Goal: Transaction & Acquisition: Book appointment/travel/reservation

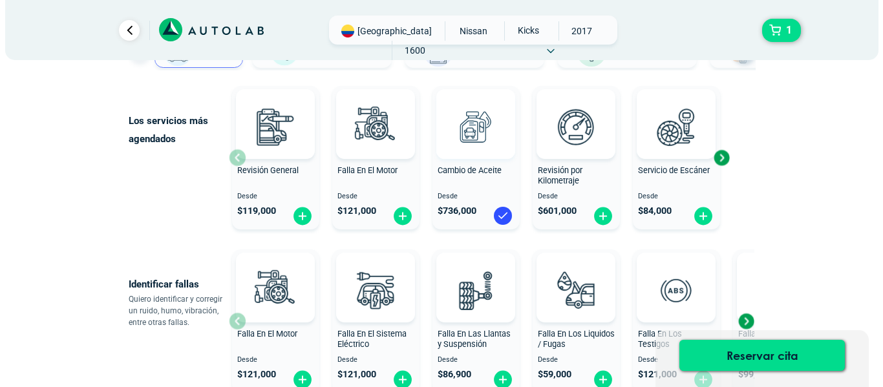
scroll to position [129, 0]
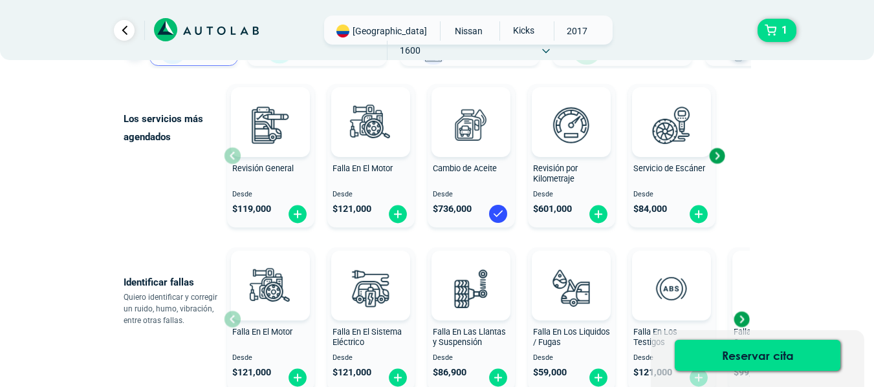
click at [455, 249] on button "Falla En Las Llantas y Suspensión Desde $ 86,900" at bounding box center [470, 320] width 87 height 144
click at [255, 127] on img at bounding box center [270, 124] width 57 height 57
click at [371, 127] on img at bounding box center [370, 124] width 57 height 57
click at [467, 117] on img at bounding box center [470, 124] width 57 height 57
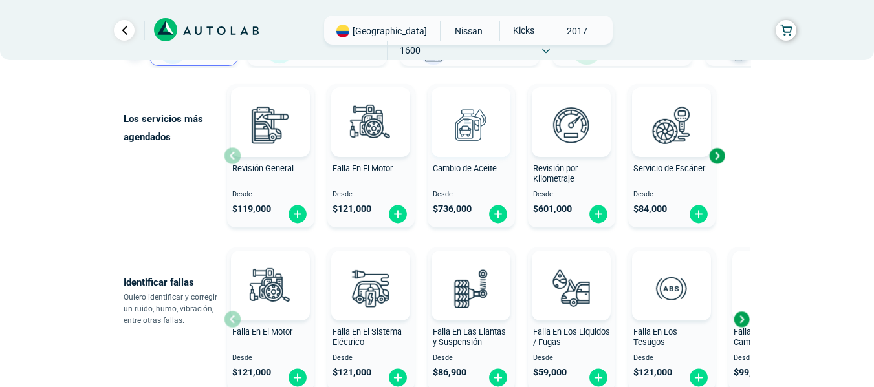
click at [477, 129] on img at bounding box center [470, 124] width 57 height 57
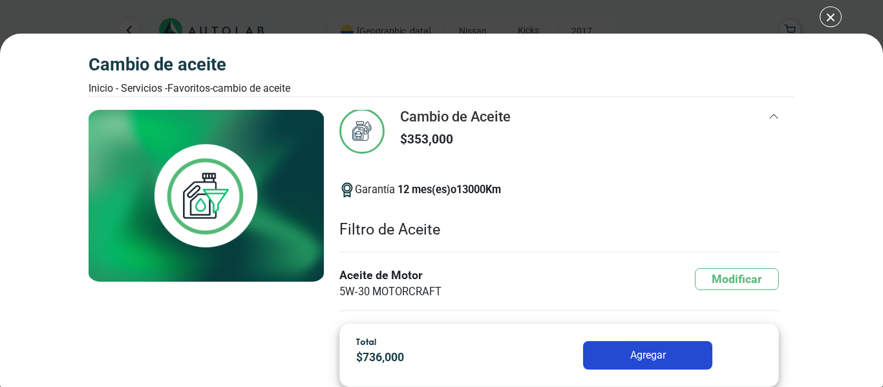
scroll to position [27, 0]
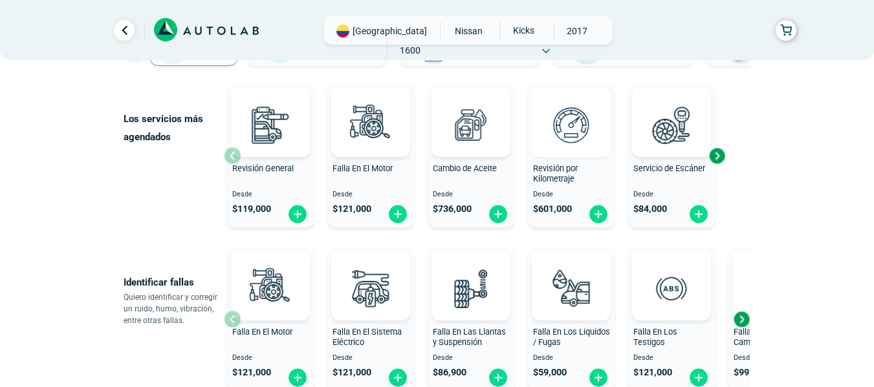
click at [574, 124] on img at bounding box center [570, 124] width 57 height 57
click at [669, 124] on img at bounding box center [671, 124] width 57 height 57
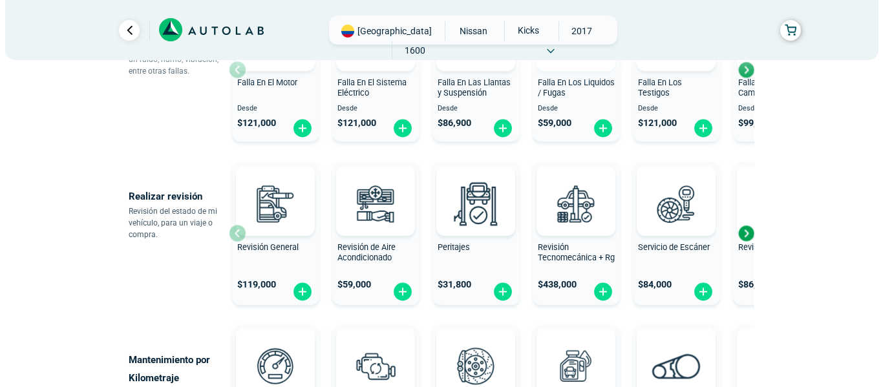
scroll to position [388, 0]
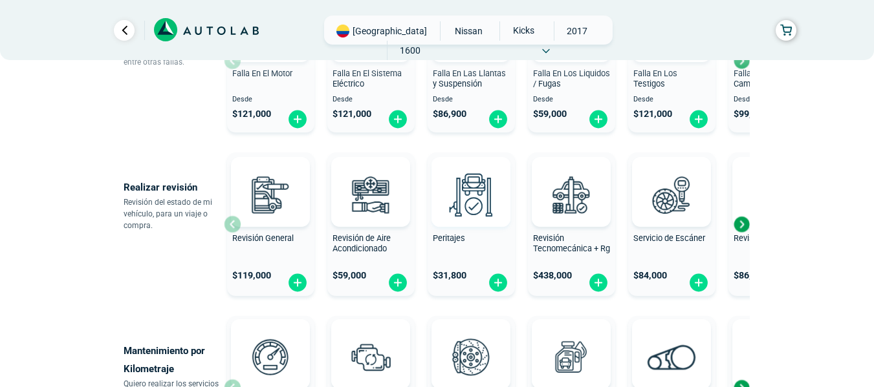
click at [465, 206] on img at bounding box center [470, 194] width 57 height 57
click at [572, 207] on img at bounding box center [570, 194] width 57 height 57
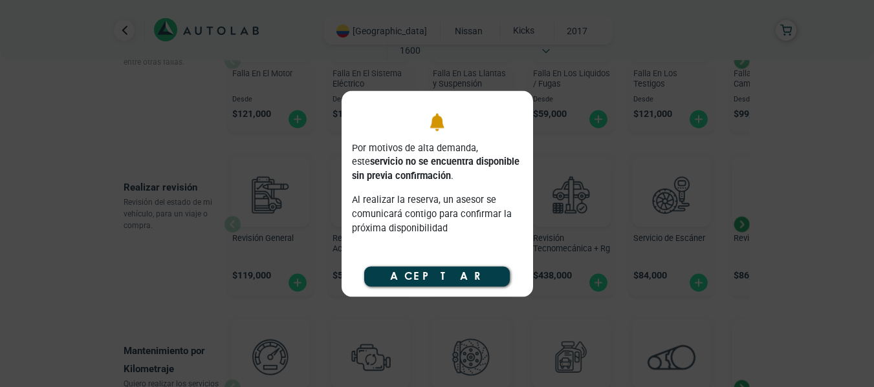
click at [467, 275] on button "Aceptar" at bounding box center [436, 276] width 145 height 19
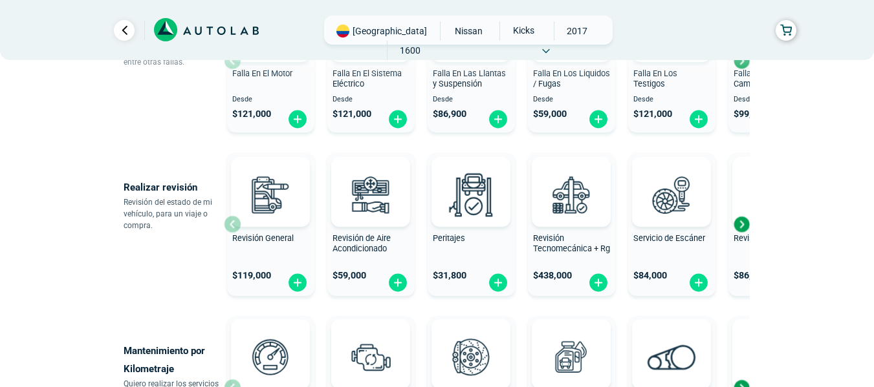
click at [744, 228] on div "Next slide" at bounding box center [740, 224] width 19 height 19
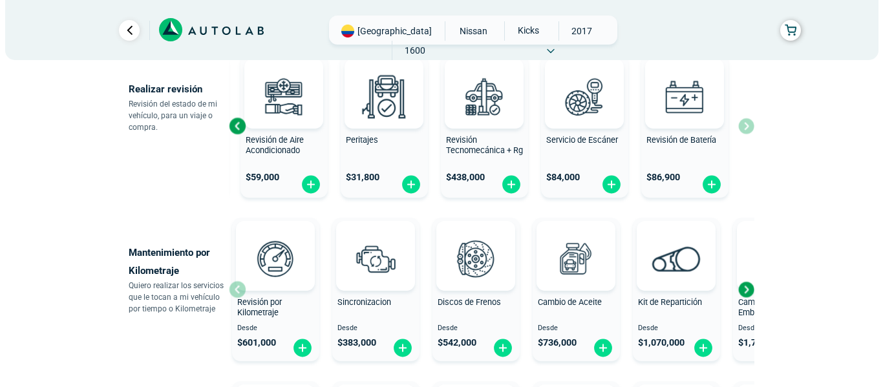
scroll to position [582, 0]
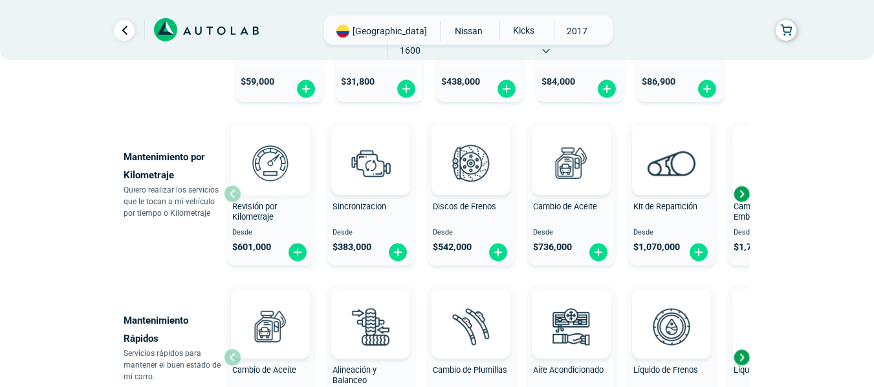
click at [277, 166] on img at bounding box center [270, 162] width 57 height 57
click at [741, 198] on div "Next slide" at bounding box center [740, 193] width 19 height 19
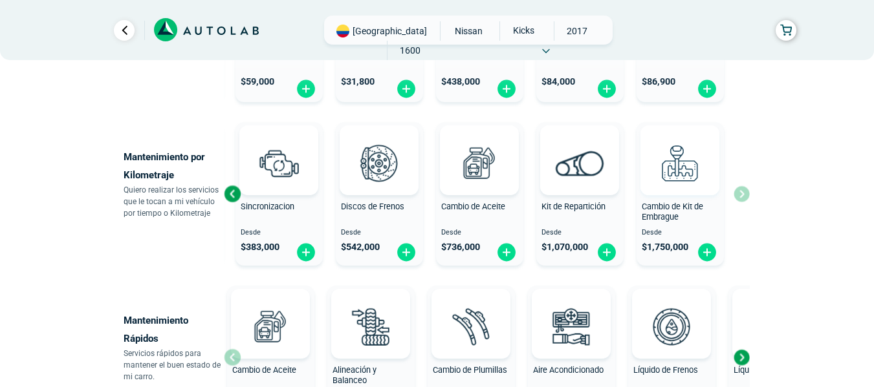
click at [680, 169] on img at bounding box center [679, 162] width 57 height 57
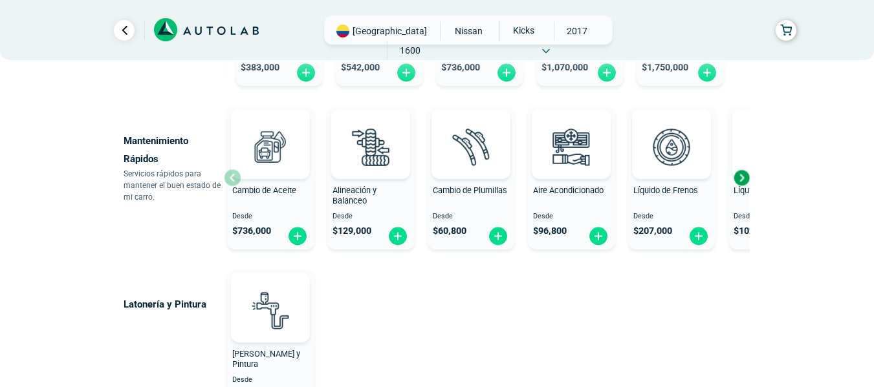
scroll to position [776, 0]
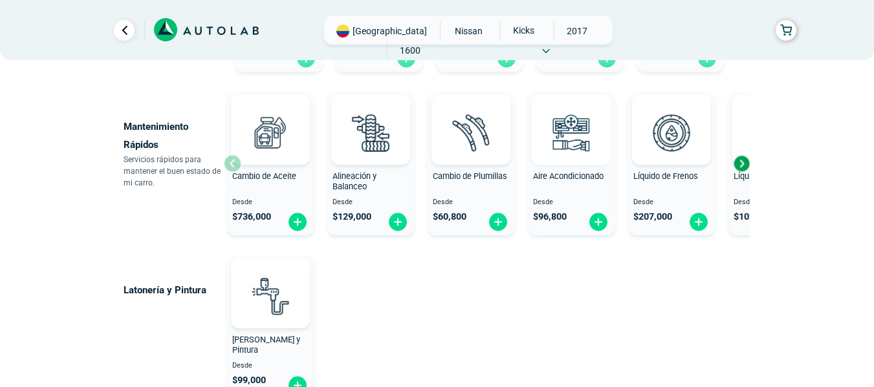
click at [575, 125] on img at bounding box center [570, 132] width 57 height 57
click at [259, 289] on img at bounding box center [270, 296] width 57 height 57
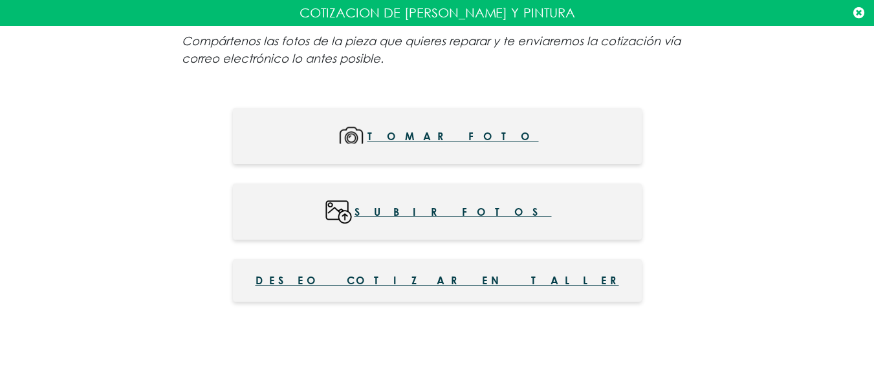
scroll to position [906, 0]
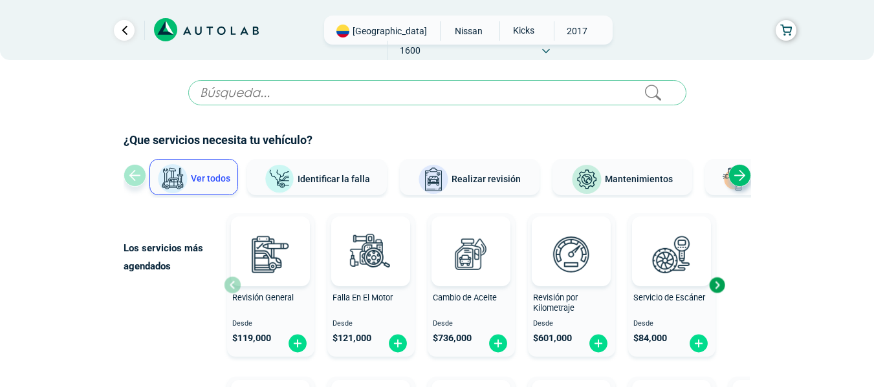
click at [205, 179] on span "Ver todos" at bounding box center [210, 178] width 39 height 10
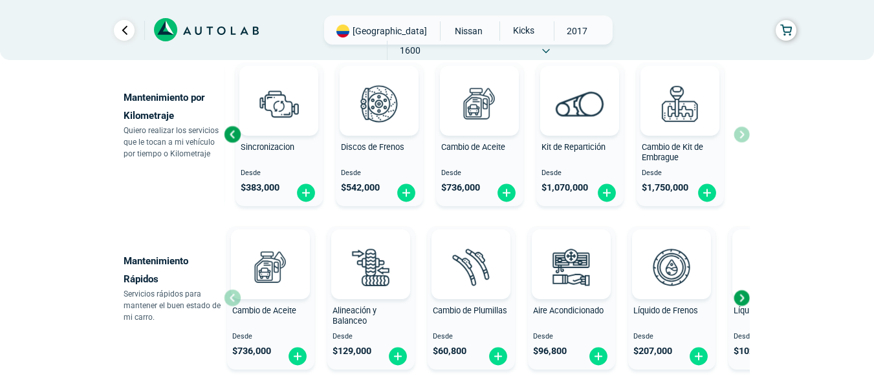
scroll to position [647, 0]
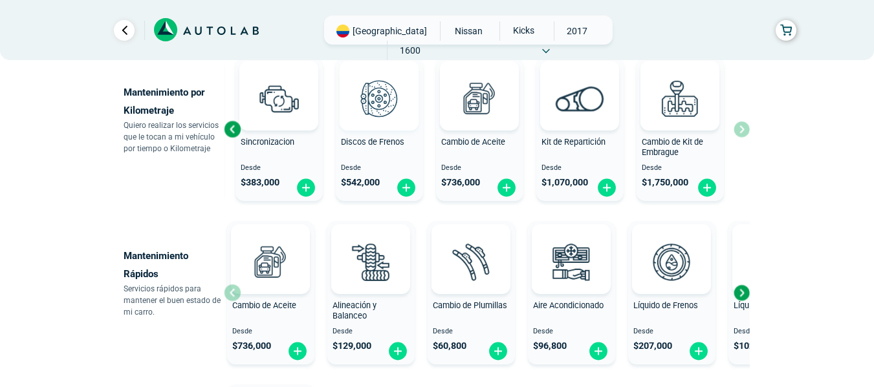
click at [378, 103] on img at bounding box center [378, 98] width 57 height 57
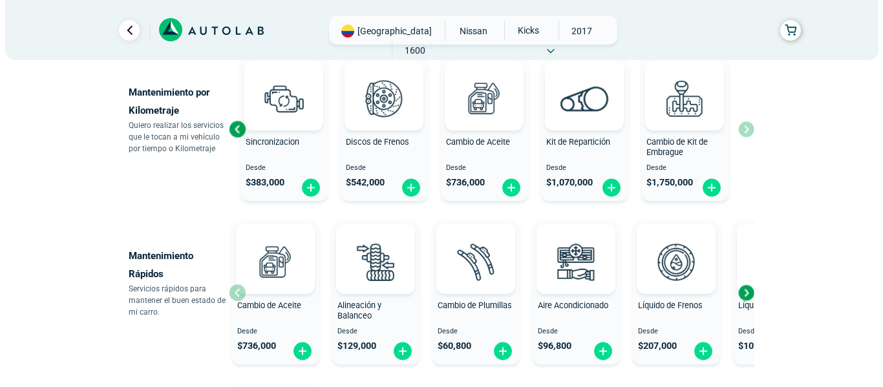
scroll to position [130, 0]
